Goal: Task Accomplishment & Management: Manage account settings

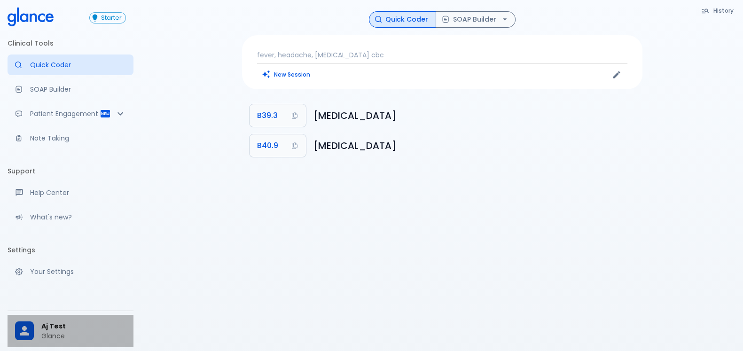
click at [46, 323] on span "Aj Test" at bounding box center [83, 326] width 85 height 10
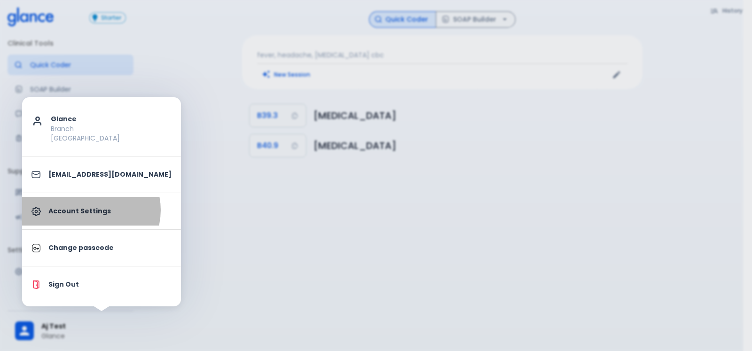
click at [90, 210] on p "Account Settings" at bounding box center [109, 211] width 123 height 10
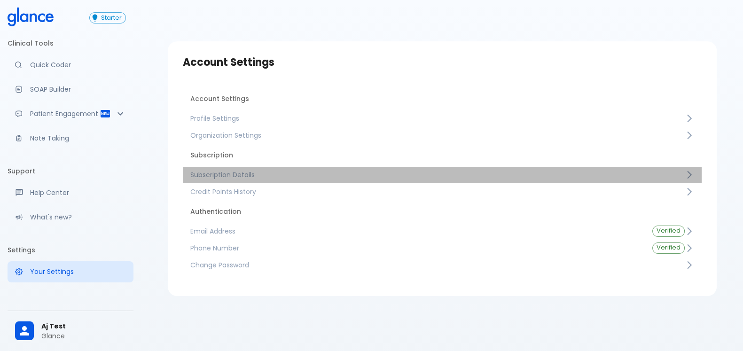
click at [294, 177] on span "Subscription Details" at bounding box center [437, 174] width 494 height 9
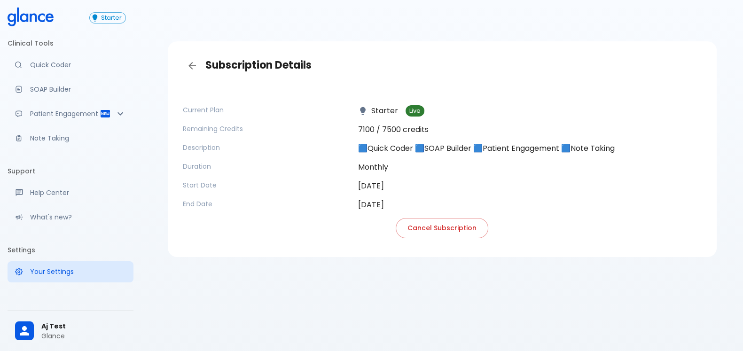
click at [385, 110] on p "Starter" at bounding box center [378, 110] width 40 height 11
click at [408, 137] on div "🟦Quick Coder 🟦SOAP Builder 🟦Patient Engagement 🟦Note Taking" at bounding box center [525, 144] width 351 height 19
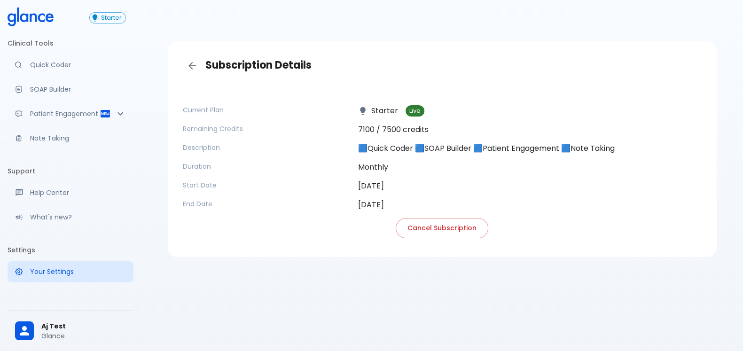
click at [404, 126] on p "7100 / 7500 credits" at bounding box center [529, 129] width 343 height 11
click at [413, 144] on p "🟦Quick Coder 🟦SOAP Builder 🟦Patient Engagement 🟦Note Taking" at bounding box center [529, 148] width 343 height 11
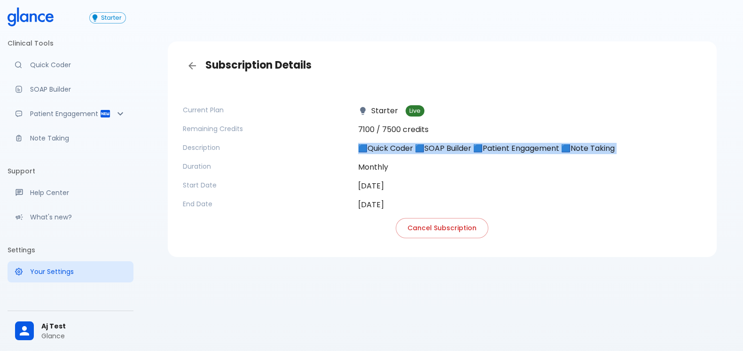
click at [413, 144] on p "🟦Quick Coder 🟦SOAP Builder 🟦Patient Engagement 🟦Note Taking" at bounding box center [529, 148] width 343 height 11
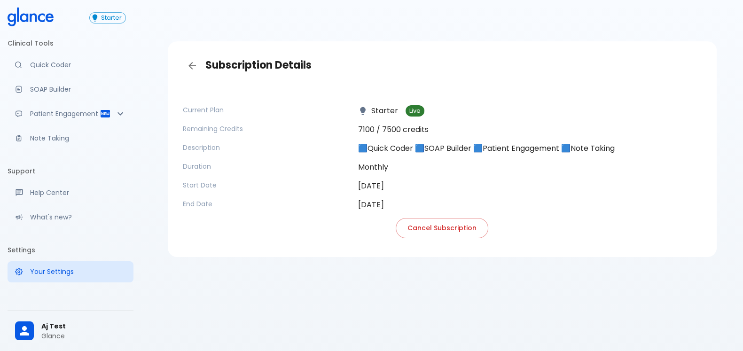
click at [409, 166] on p "Monthly" at bounding box center [529, 167] width 343 height 11
click at [380, 181] on time "[DATE]" at bounding box center [371, 185] width 26 height 11
click at [357, 204] on div "[DATE]" at bounding box center [525, 201] width 351 height 19
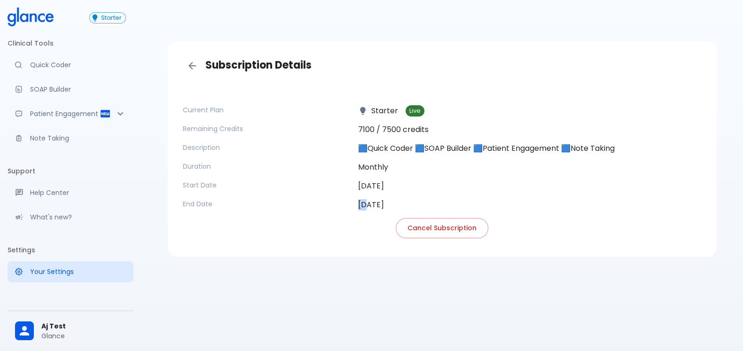
click at [357, 203] on div "[DATE]" at bounding box center [525, 201] width 351 height 19
click at [374, 186] on time "[DATE]" at bounding box center [371, 185] width 26 height 11
click at [380, 202] on time "[DATE]" at bounding box center [371, 204] width 26 height 11
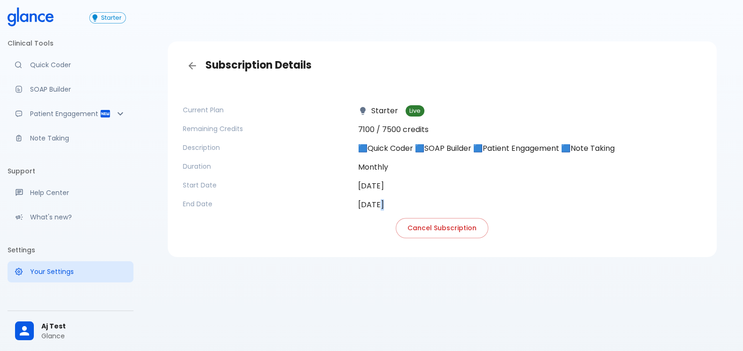
click at [380, 202] on time "[DATE]" at bounding box center [371, 204] width 26 height 11
click at [411, 194] on div "[DATE]" at bounding box center [525, 201] width 351 height 19
click at [380, 178] on div "[DATE]" at bounding box center [525, 182] width 351 height 19
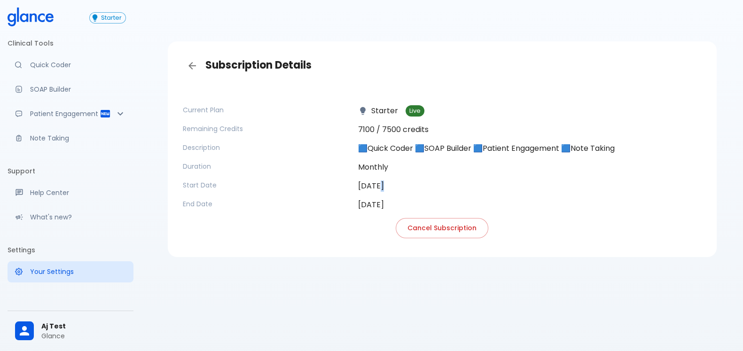
click at [382, 179] on div "[DATE]" at bounding box center [525, 182] width 351 height 19
click at [384, 185] on time "[DATE]" at bounding box center [371, 185] width 26 height 11
click at [321, 300] on div "Subscription Details Current Plan Starter Live Remaining Credits 7100 / 7500 cr…" at bounding box center [442, 186] width 602 height 373
